Goal: Information Seeking & Learning: Learn about a topic

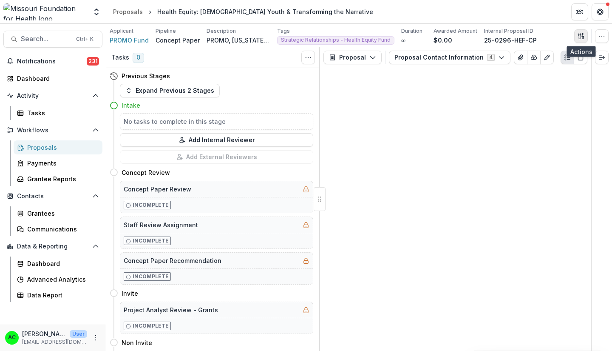
click at [580, 34] on icon "button" at bounding box center [579, 36] width 3 height 6
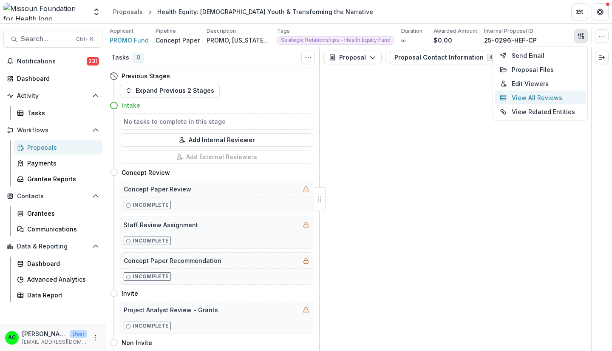
click at [560, 97] on button "View All Reviews" at bounding box center [540, 98] width 91 height 14
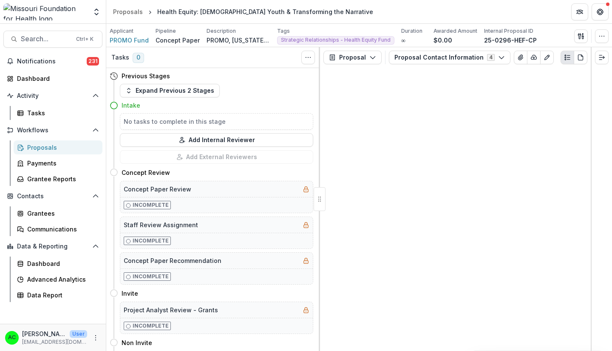
click at [477, 59] on button "Proposal Contact Information 4" at bounding box center [450, 58] width 122 height 14
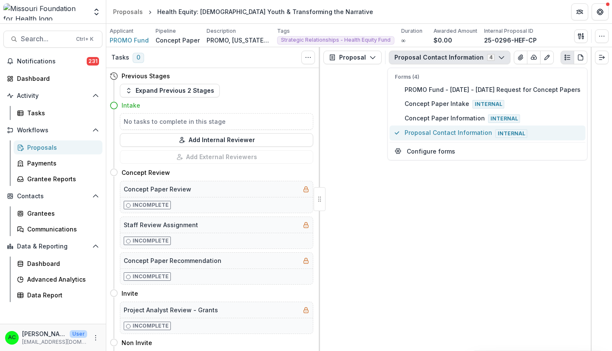
click at [442, 134] on span "Proposal Contact Information Internal" at bounding box center [493, 132] width 176 height 9
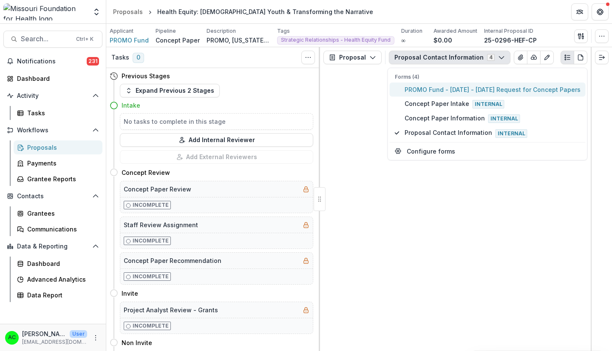
click at [469, 87] on span "PROMO Fund - [DATE] - [DATE] Request for Concept Papers" at bounding box center [493, 89] width 176 height 9
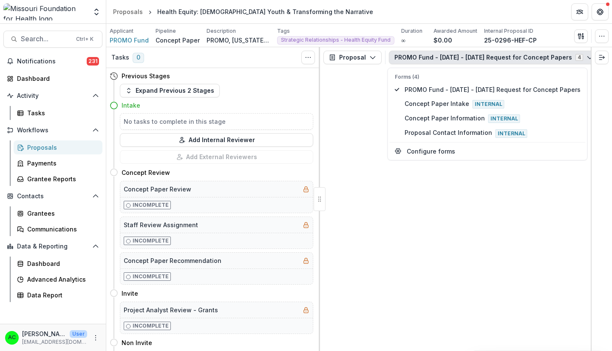
click at [543, 33] on div "Applicant PROMO Fund Pipeline Concept Paper Description PROMO, [US_STATE]’s sta…" at bounding box center [359, 35] width 499 height 17
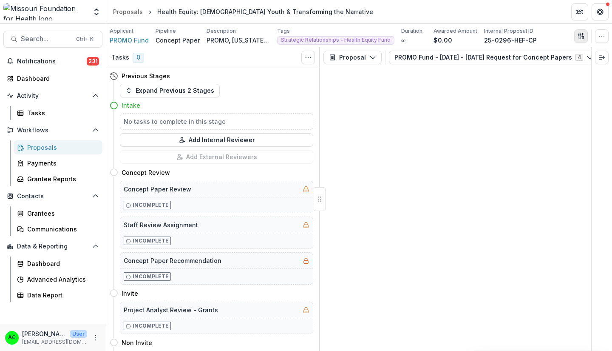
click at [578, 36] on icon "button" at bounding box center [581, 36] width 7 height 7
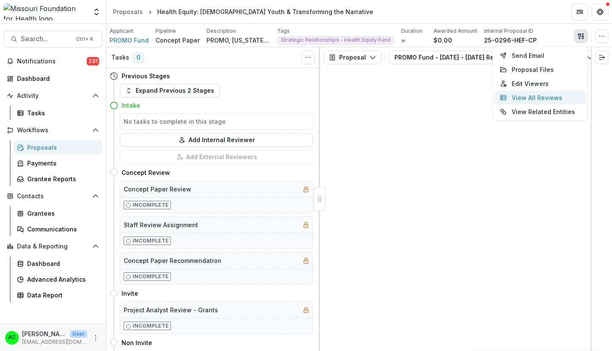
click at [550, 97] on button "View All Reviews" at bounding box center [540, 98] width 91 height 14
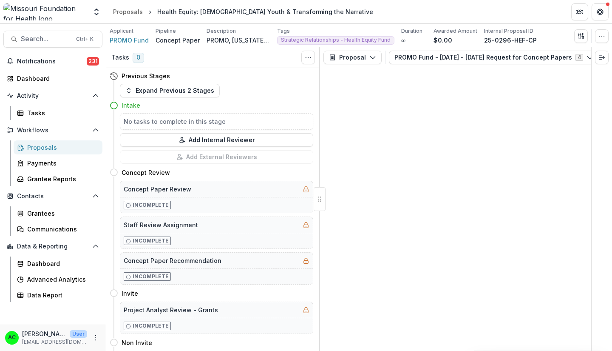
click at [418, 56] on button "PROMO Fund - [DATE] - [DATE] Request for Concept Papers 4" at bounding box center [494, 58] width 210 height 14
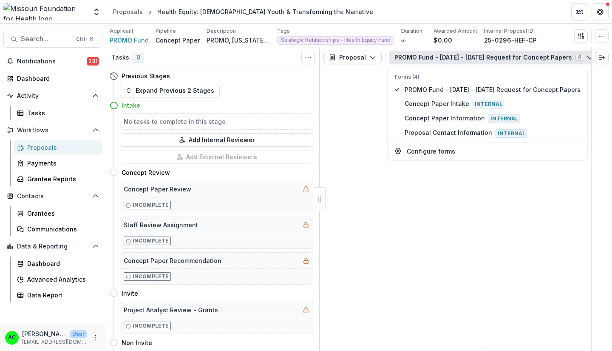
click at [418, 56] on button "PROMO Fund - [DATE] - [DATE] Request for Concept Papers 4" at bounding box center [494, 58] width 210 height 14
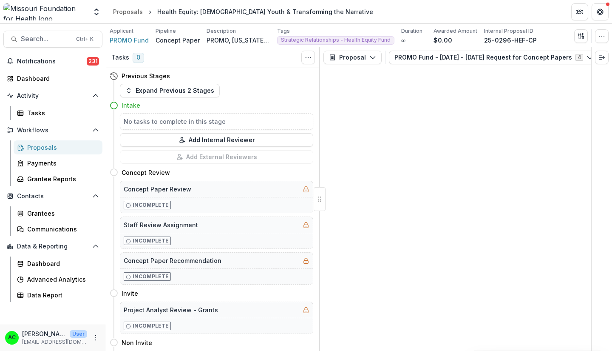
click at [55, 148] on div "Proposals" at bounding box center [61, 147] width 68 height 9
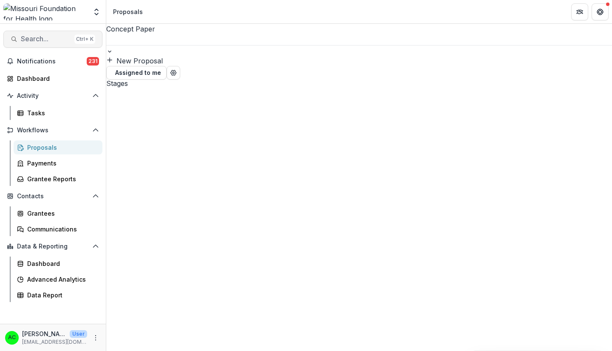
click at [60, 41] on span "Search..." at bounding box center [46, 39] width 50 height 8
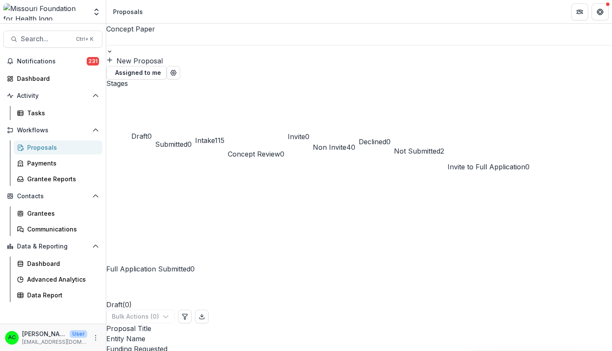
type input "*****"
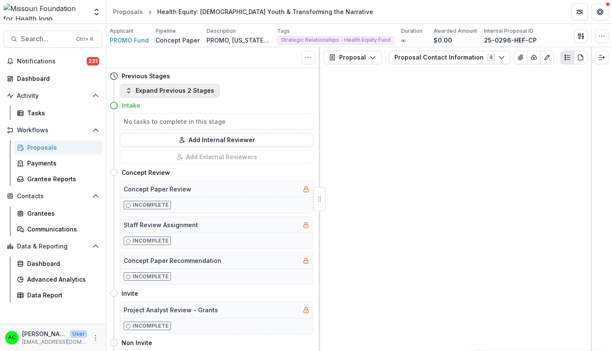
click at [211, 93] on button "Expand Previous 2 Stages" at bounding box center [170, 91] width 100 height 14
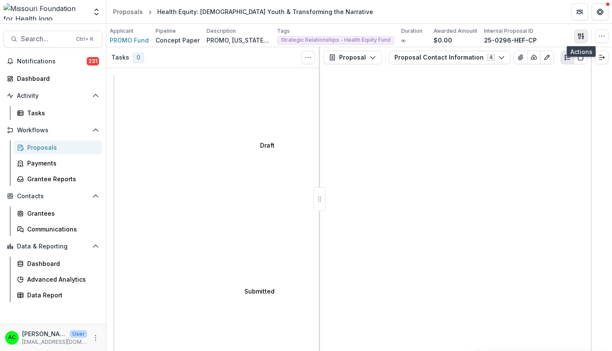
click at [584, 30] on button "button" at bounding box center [582, 36] width 14 height 14
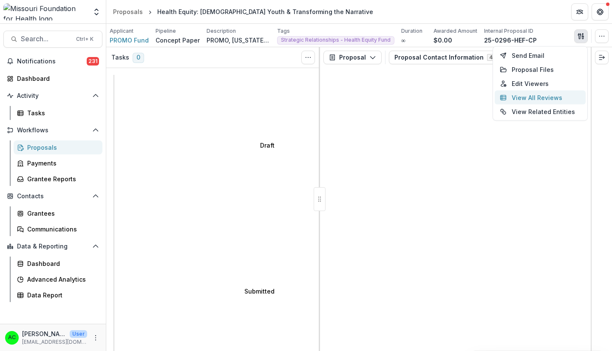
click at [527, 97] on button "View All Reviews" at bounding box center [540, 98] width 91 height 14
